Goal: Information Seeking & Learning: Learn about a topic

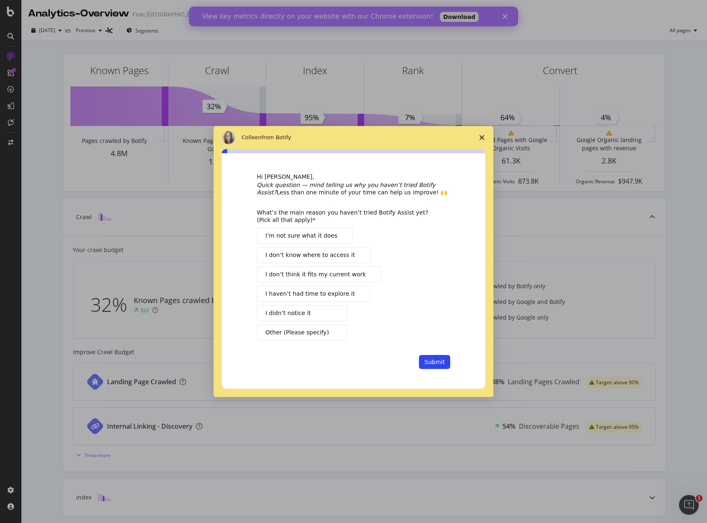
click at [11, 72] on div "Intercom messenger" at bounding box center [353, 261] width 707 height 523
click at [337, 291] on span "I haven’t had time to explore it" at bounding box center [309, 293] width 89 height 9
drag, startPoint x: 433, startPoint y: 357, endPoint x: 434, endPoint y: 363, distance: 6.7
click at [434, 363] on button "Submit" at bounding box center [434, 362] width 31 height 14
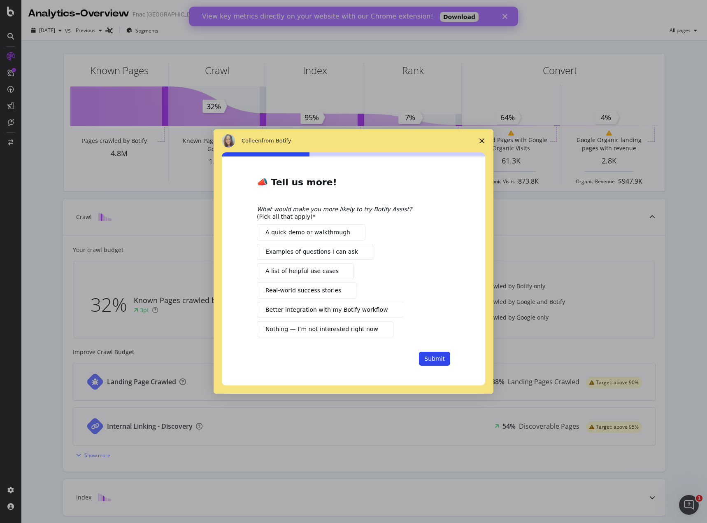
click at [296, 269] on span "A list of helpful use cases" at bounding box center [301, 271] width 73 height 9
click at [445, 354] on button "Submit" at bounding box center [434, 358] width 31 height 14
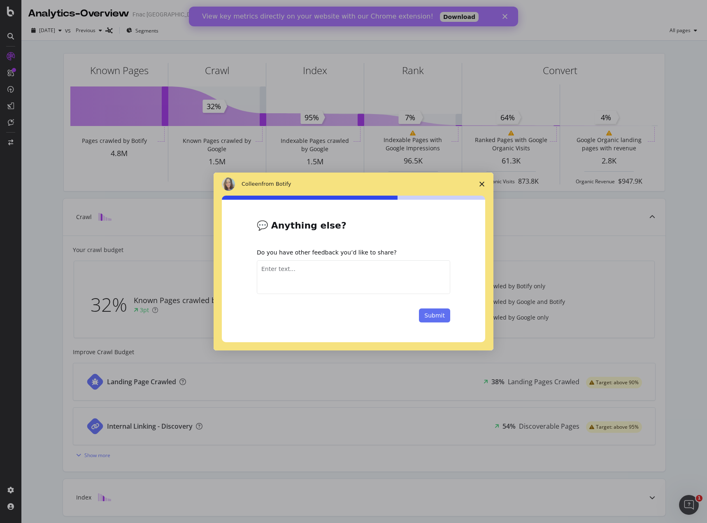
click at [435, 318] on button "Submit" at bounding box center [434, 315] width 31 height 14
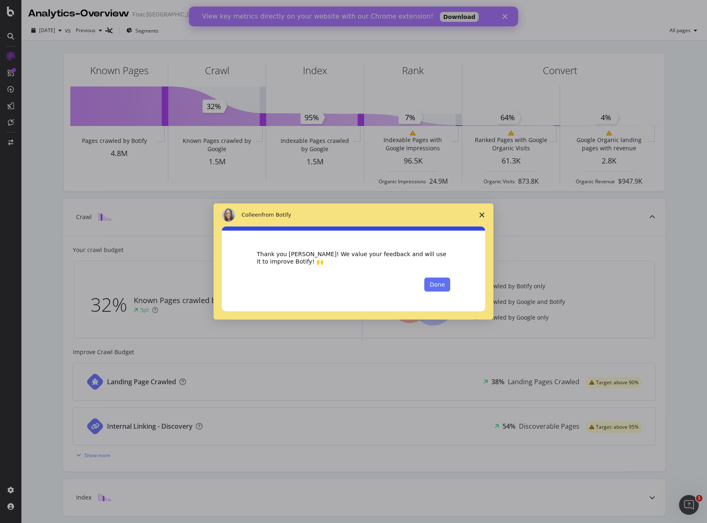
click at [444, 282] on button "Done" at bounding box center [437, 284] width 26 height 14
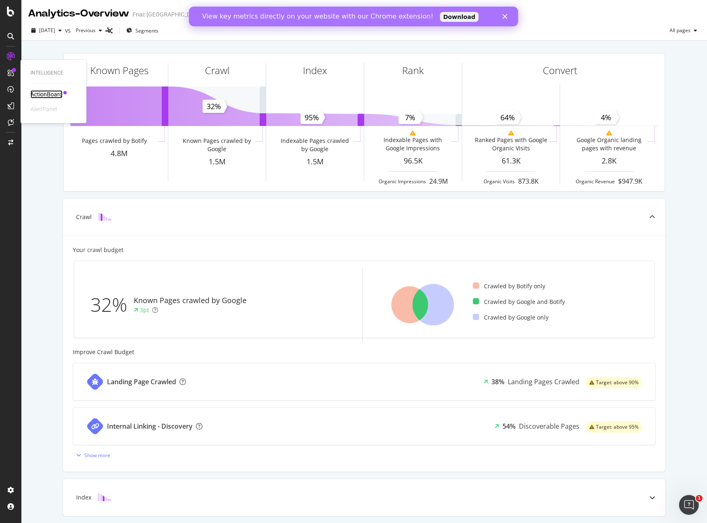
click at [40, 92] on div "ActionBoard" at bounding box center [46, 94] width 32 height 8
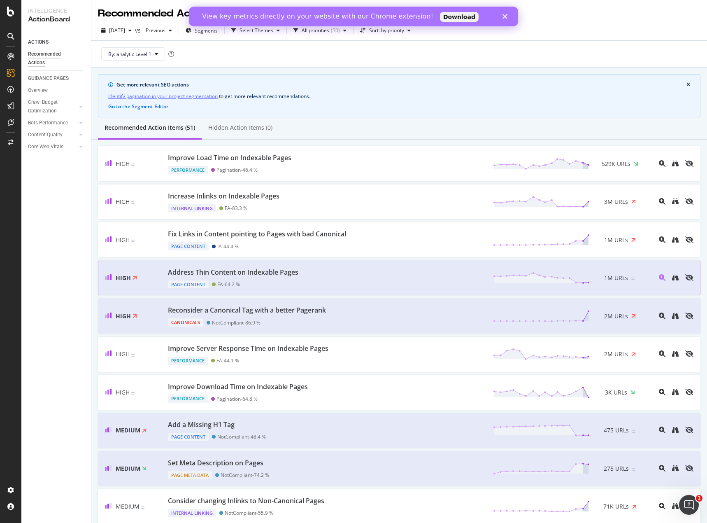
click at [302, 277] on div "Page Content FA - 64.2 %" at bounding box center [235, 283] width 134 height 12
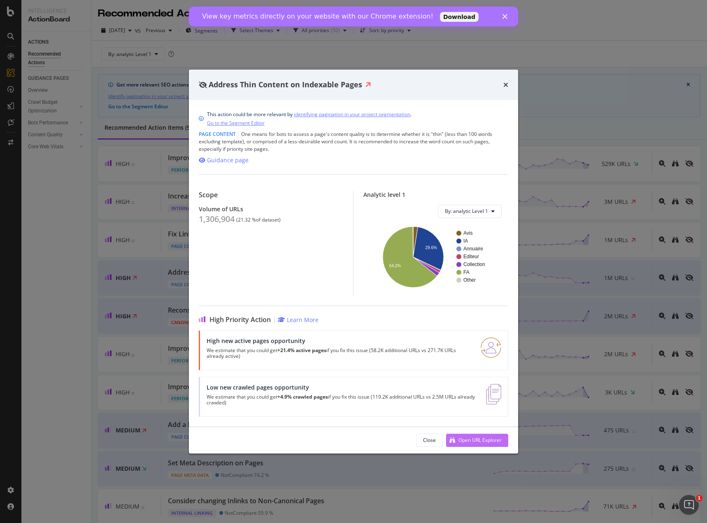
drag, startPoint x: 485, startPoint y: 438, endPoint x: 474, endPoint y: 436, distance: 11.6
click at [474, 436] on div "Open URL Explorer" at bounding box center [474, 440] width 56 height 12
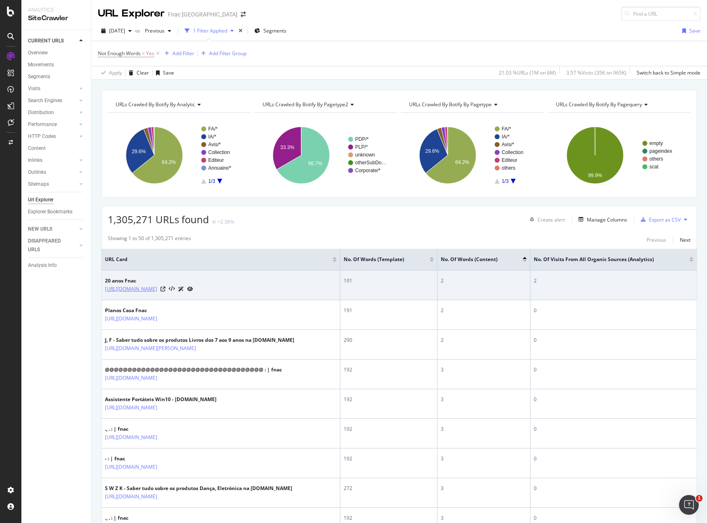
click at [157, 289] on link "[URL][DOMAIN_NAME]" at bounding box center [131, 289] width 52 height 8
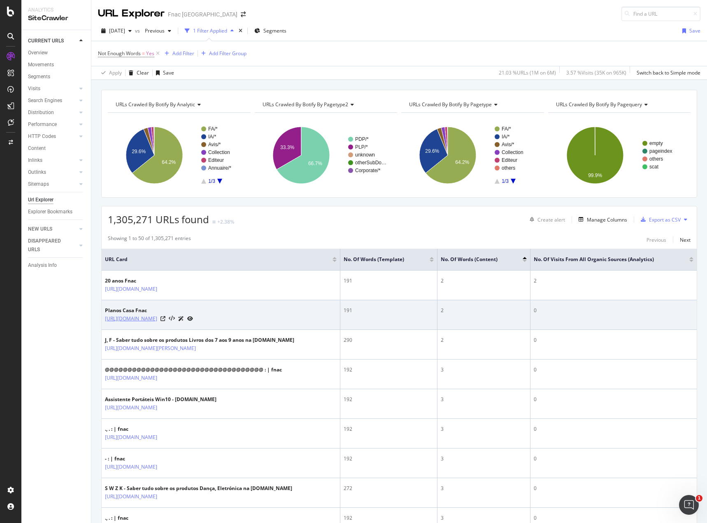
click at [143, 317] on link "https://www.fnac.pt/planos-casa" at bounding box center [131, 318] width 52 height 8
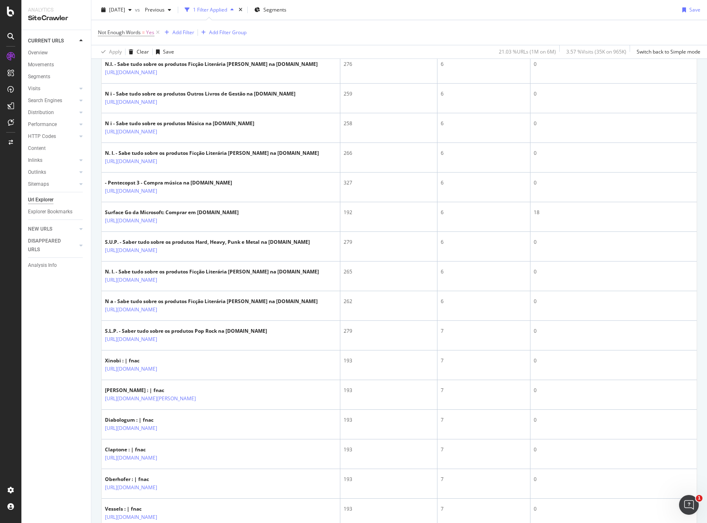
scroll to position [892, 0]
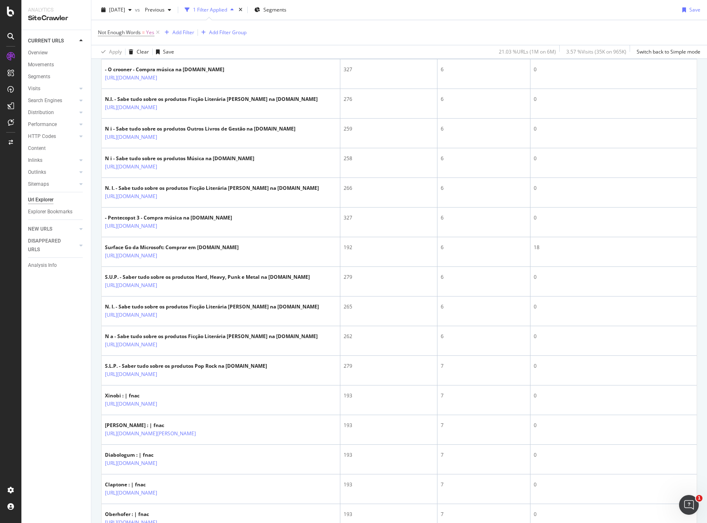
click at [47, 198] on div "Url Explorer" at bounding box center [41, 199] width 26 height 9
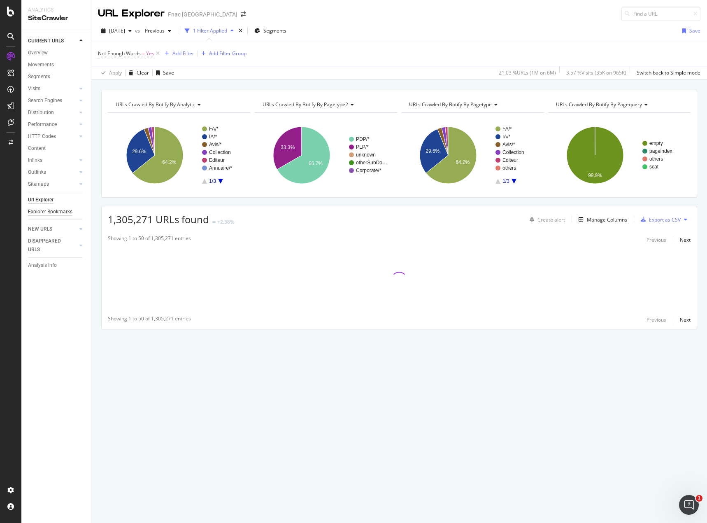
click at [62, 211] on div "Explorer Bookmarks" at bounding box center [50, 211] width 44 height 9
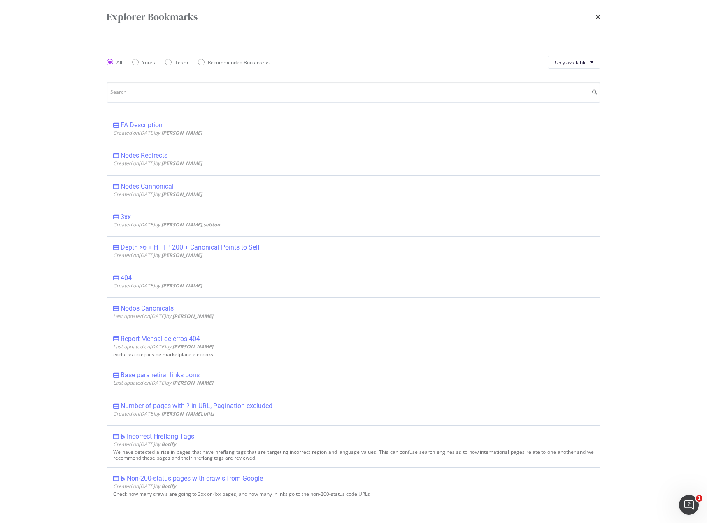
click at [595, 17] on div "Explorer Bookmarks" at bounding box center [354, 17] width 494 height 14
click at [599, 19] on icon "times" at bounding box center [597, 17] width 5 height 7
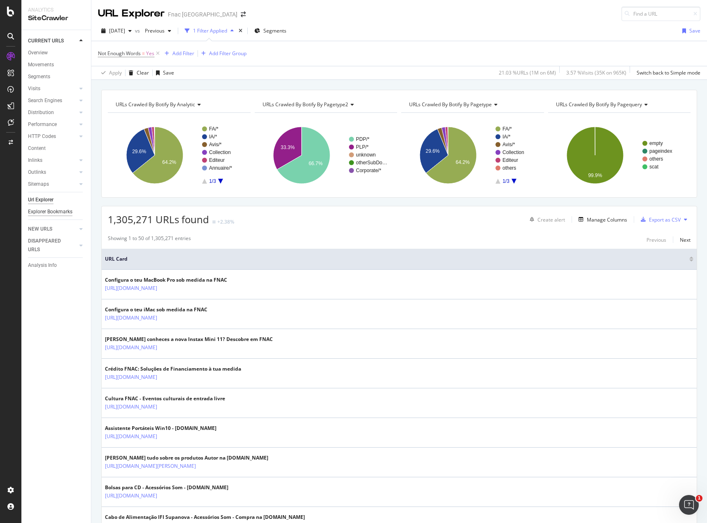
click at [56, 212] on div "Explorer Bookmarks" at bounding box center [50, 211] width 44 height 9
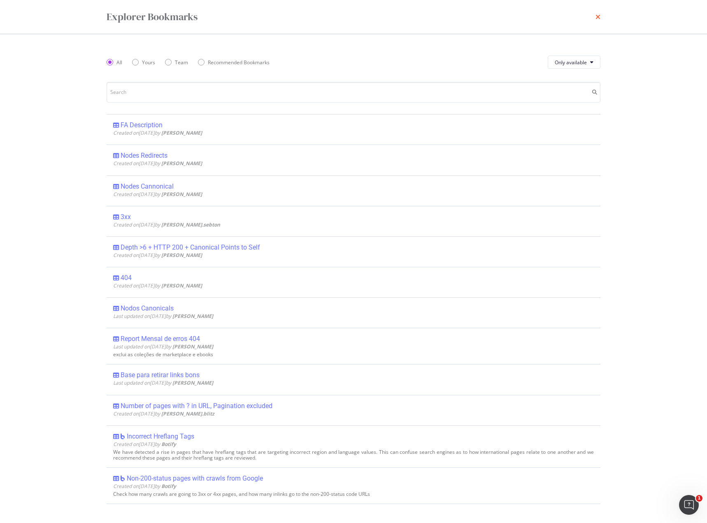
click at [597, 18] on icon "times" at bounding box center [597, 17] width 5 height 7
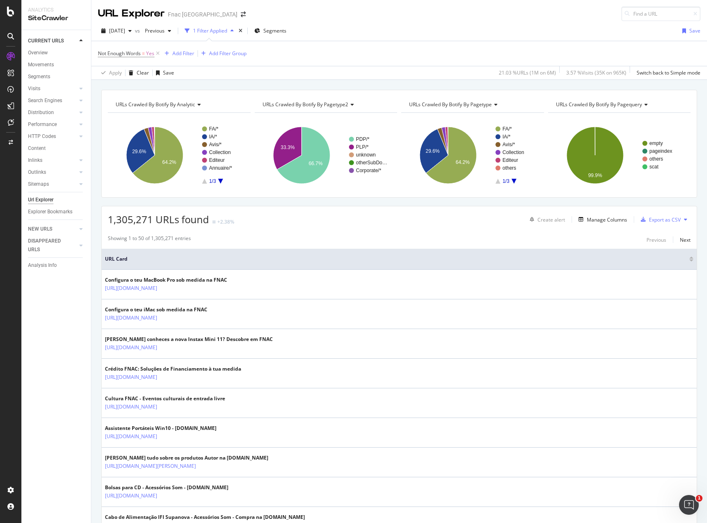
click at [11, 74] on icon at bounding box center [10, 73] width 7 height 7
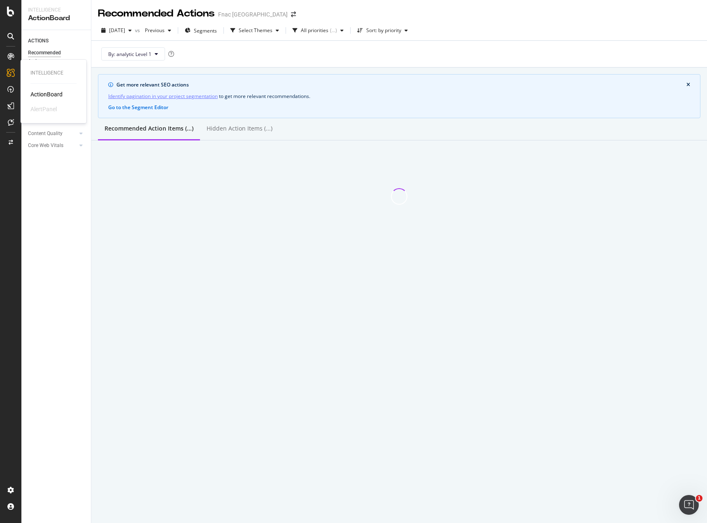
click at [55, 91] on div "ActionBoard" at bounding box center [46, 94] width 32 height 8
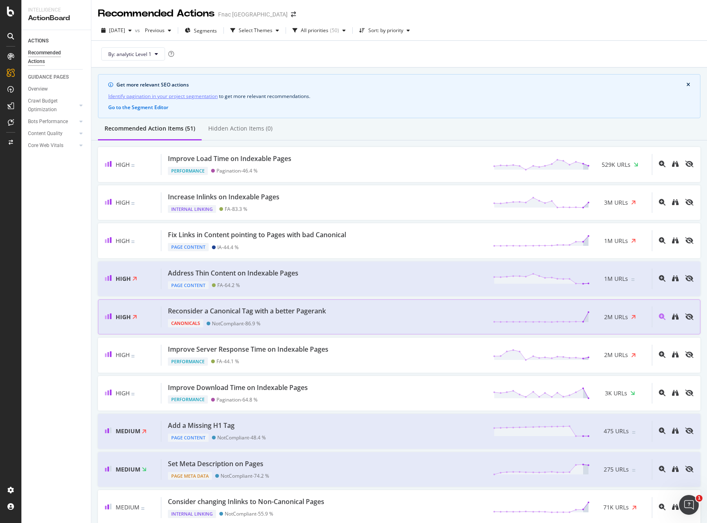
click at [371, 321] on div "Reconsider a Canonical Tag with a better Pagerank Canonicals NotCompliant - 86.…" at bounding box center [406, 316] width 490 height 21
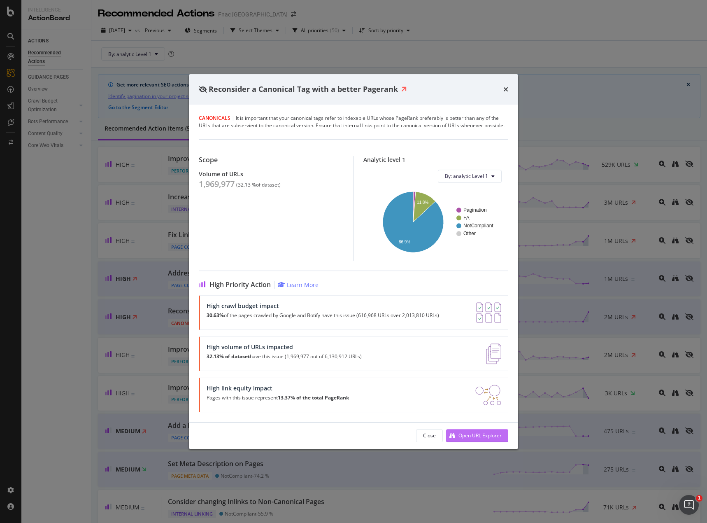
click at [462, 434] on div "Open URL Explorer" at bounding box center [479, 435] width 43 height 7
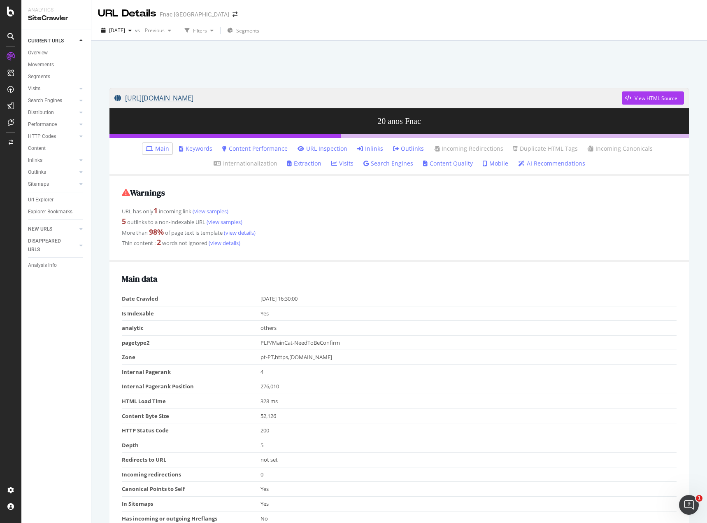
click at [214, 100] on link "https://www.fnac.pt/20anosfnac" at bounding box center [367, 98] width 507 height 21
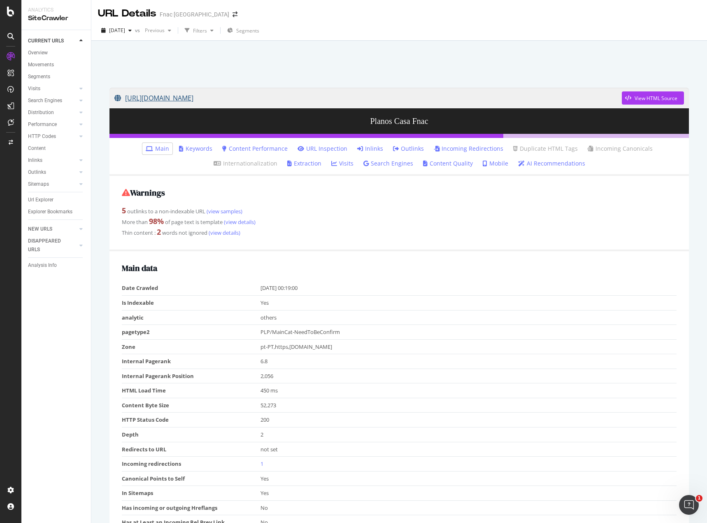
click at [189, 97] on link "https://www.fnac.pt/planos-casa" at bounding box center [367, 98] width 507 height 21
